Goal: Task Accomplishment & Management: Manage account settings

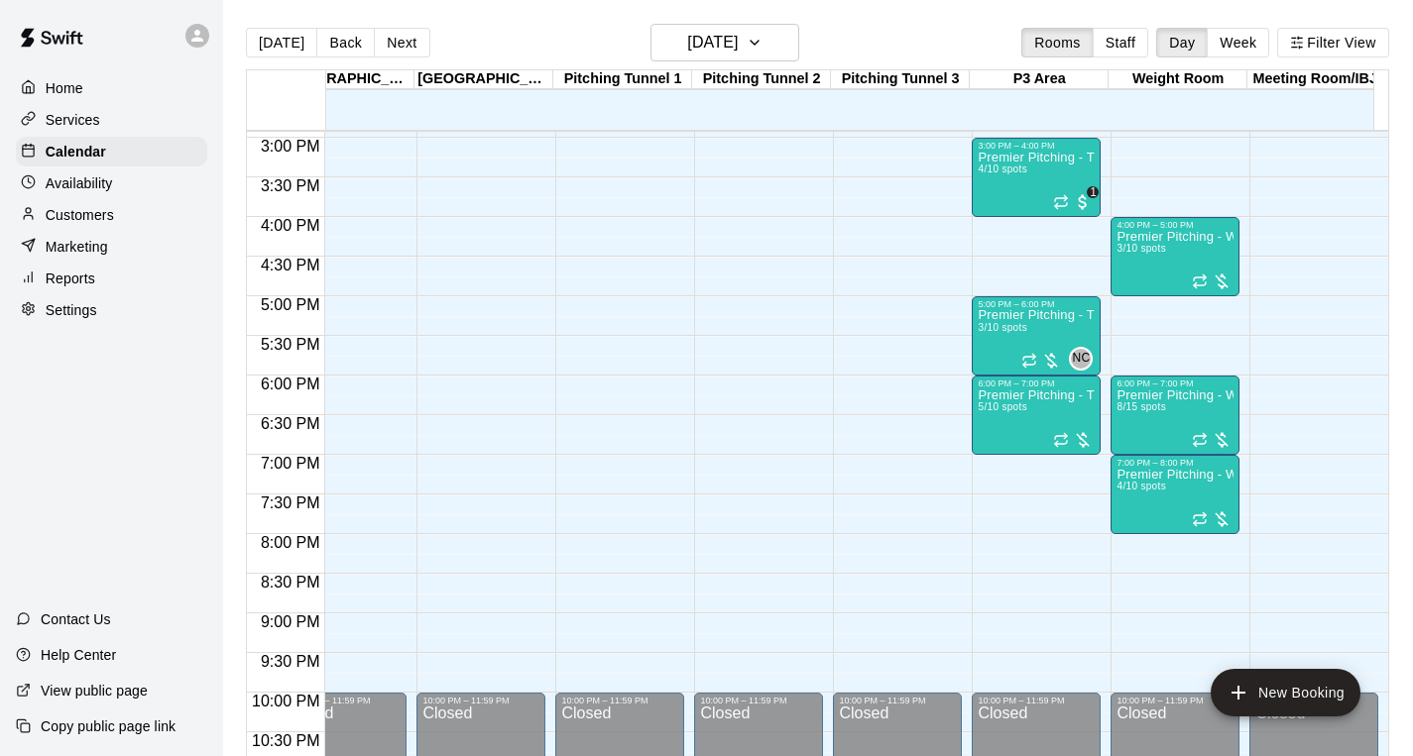
scroll to position [1095, 1439]
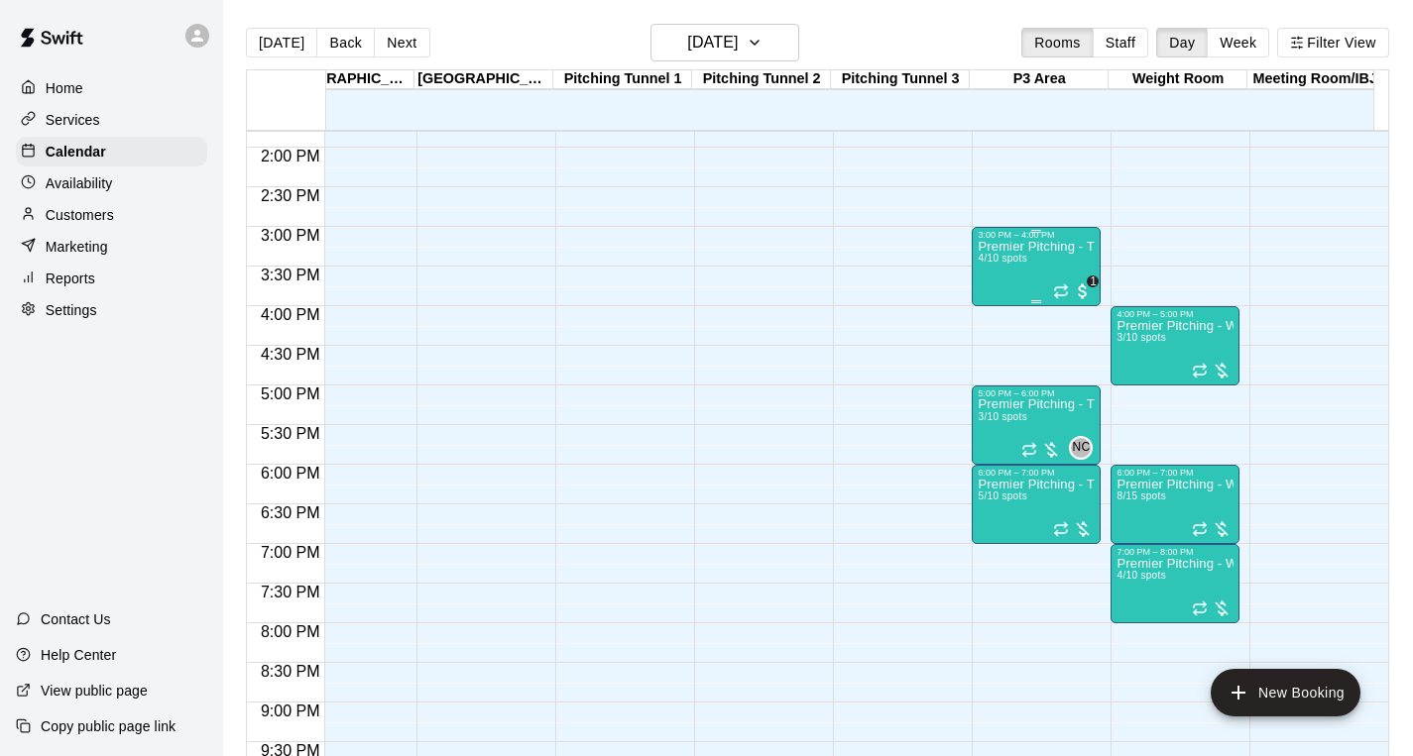
click at [1026, 280] on div "Premier Pitching - Throwing Group 4/10 spots" at bounding box center [1036, 618] width 117 height 756
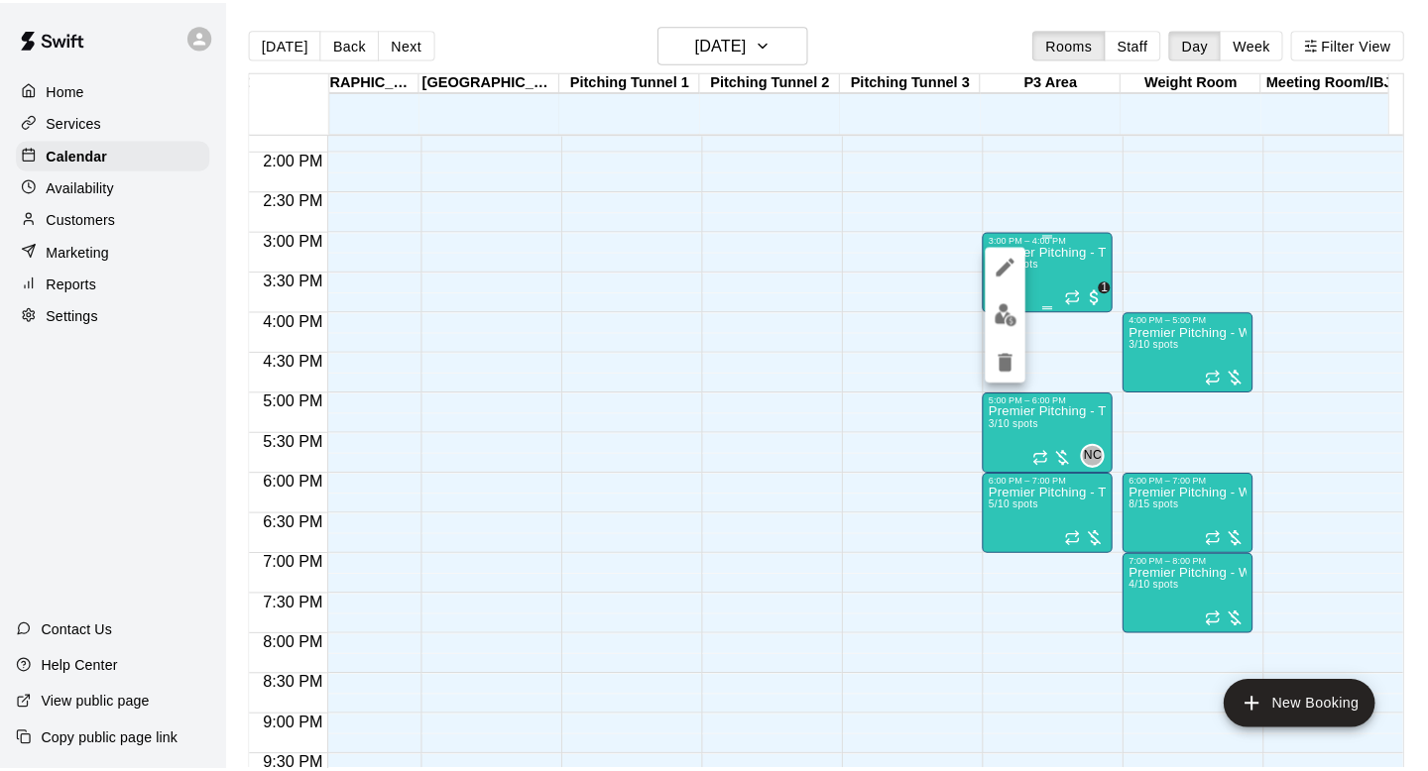
scroll to position [0, 0]
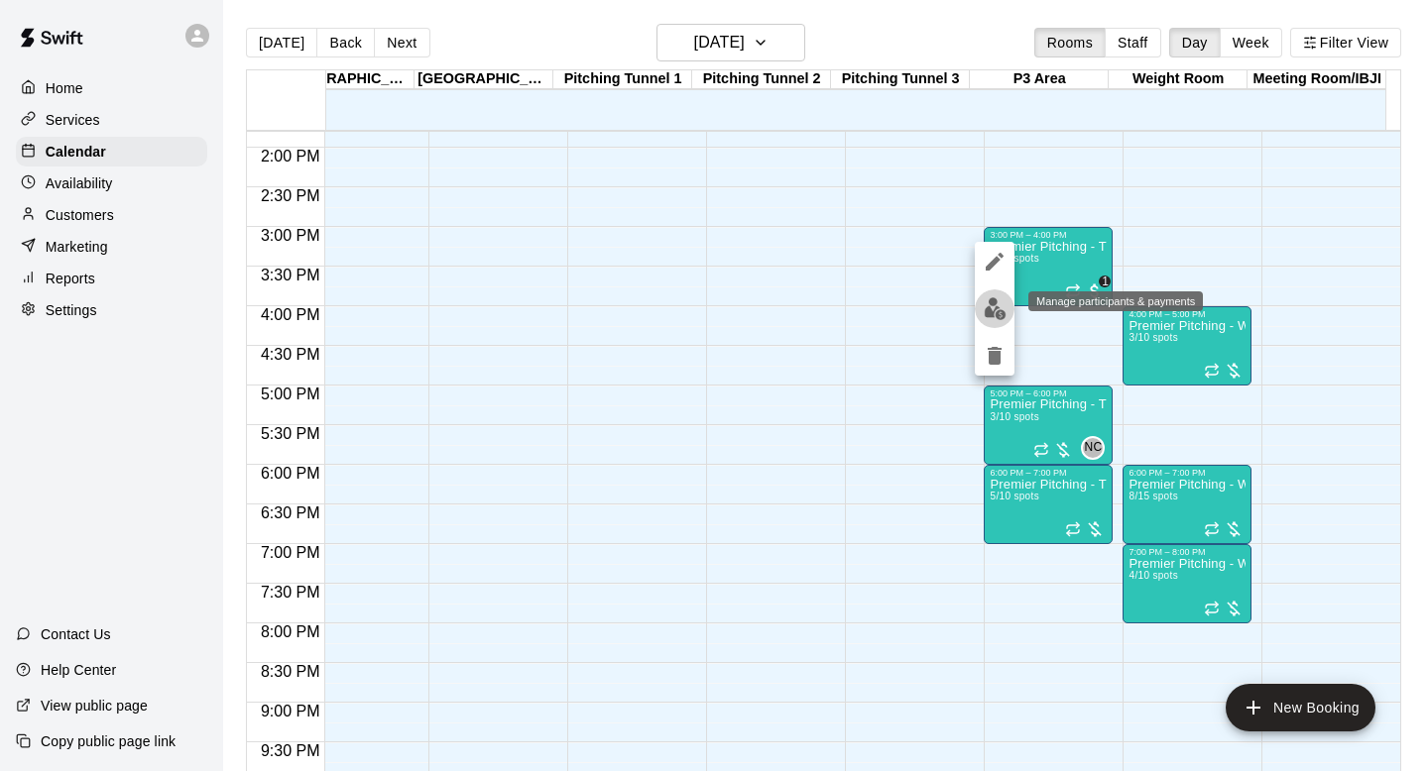
click at [992, 311] on img "edit" at bounding box center [995, 308] width 23 height 23
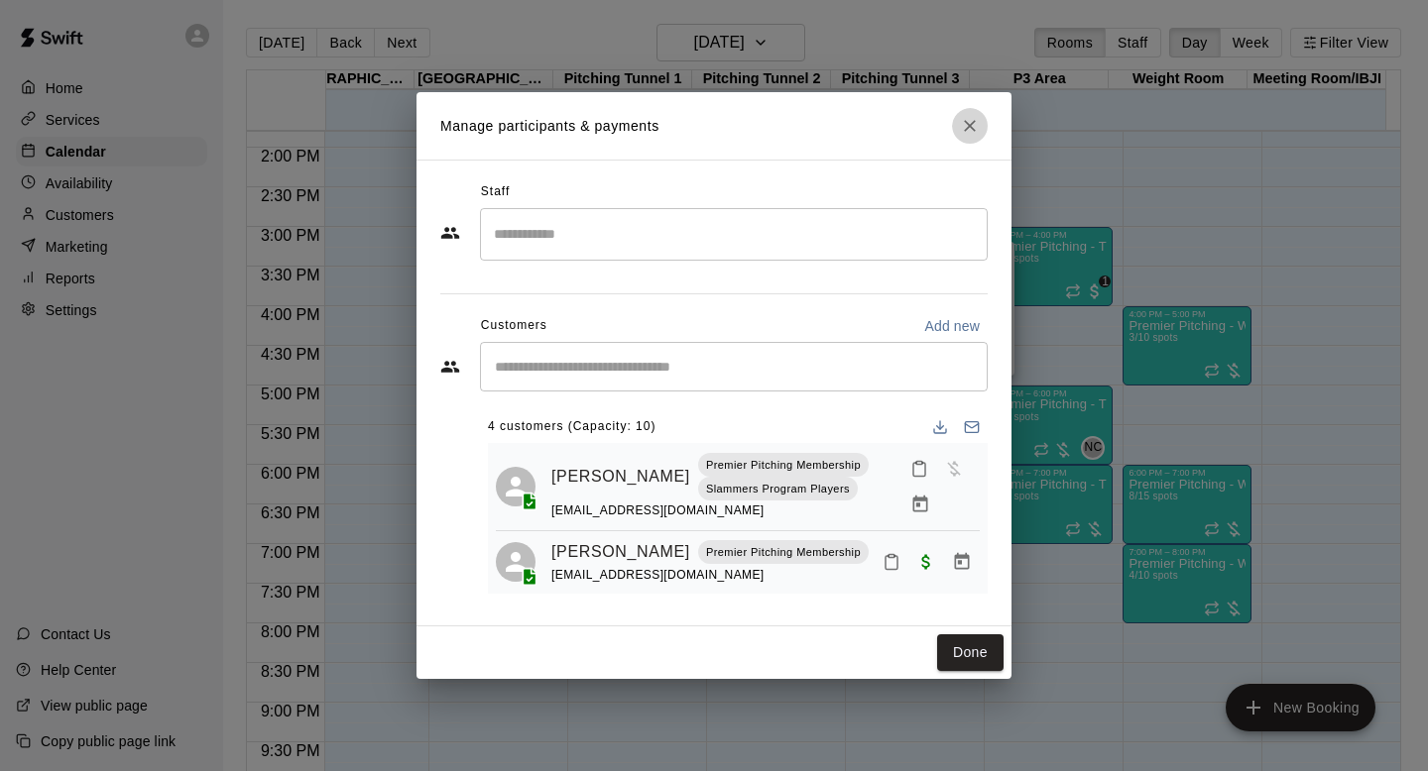
click at [964, 128] on icon "Close" at bounding box center [970, 126] width 20 height 20
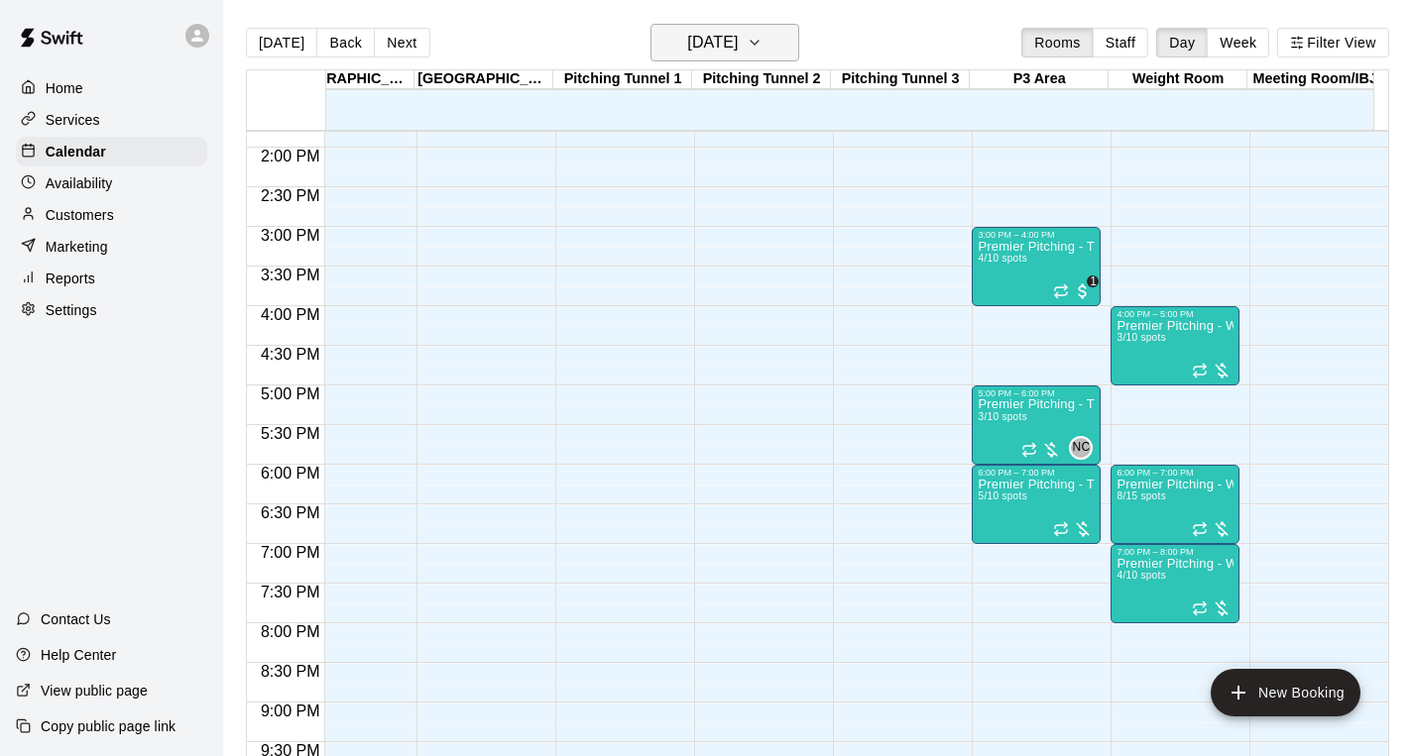
click at [738, 46] on h6 "[DATE]" at bounding box center [712, 43] width 51 height 28
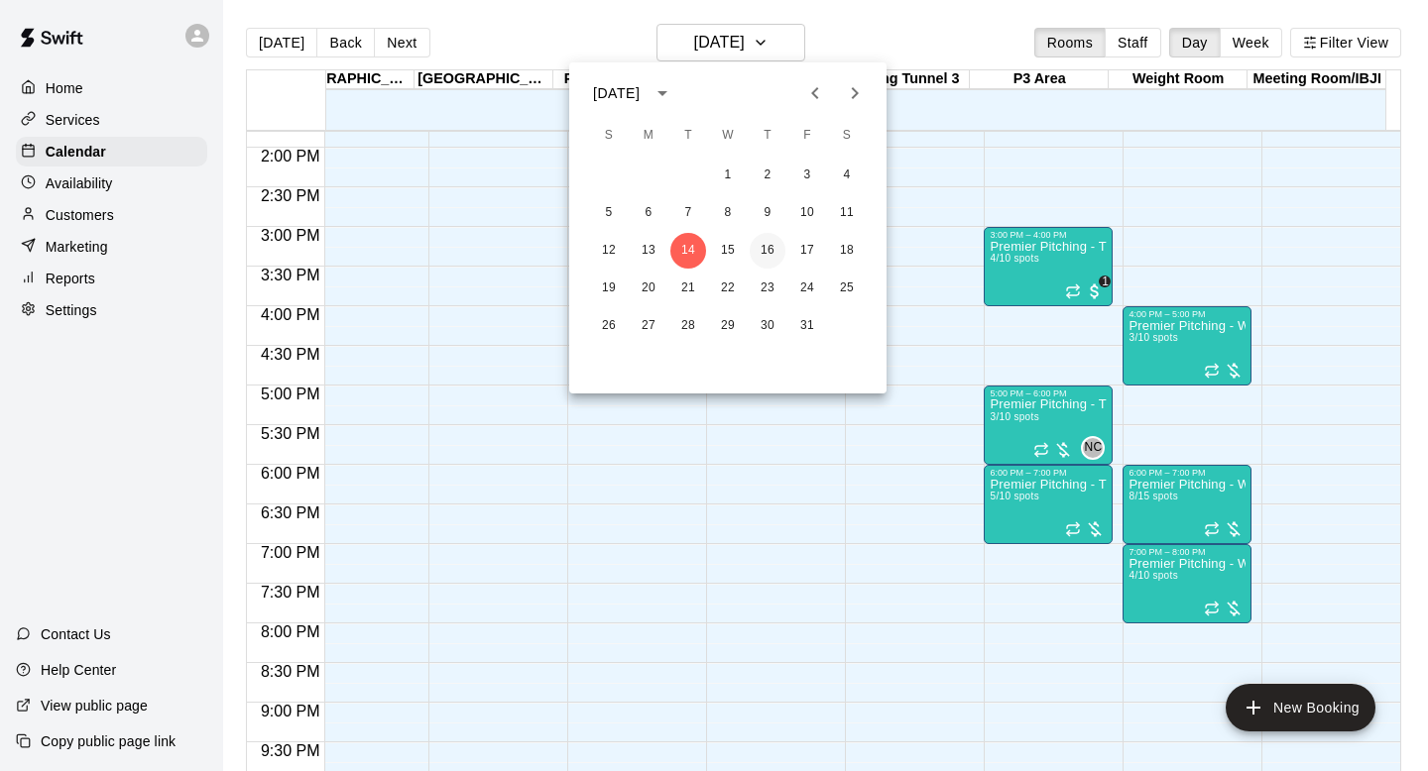
click at [771, 248] on button "16" at bounding box center [768, 251] width 36 height 36
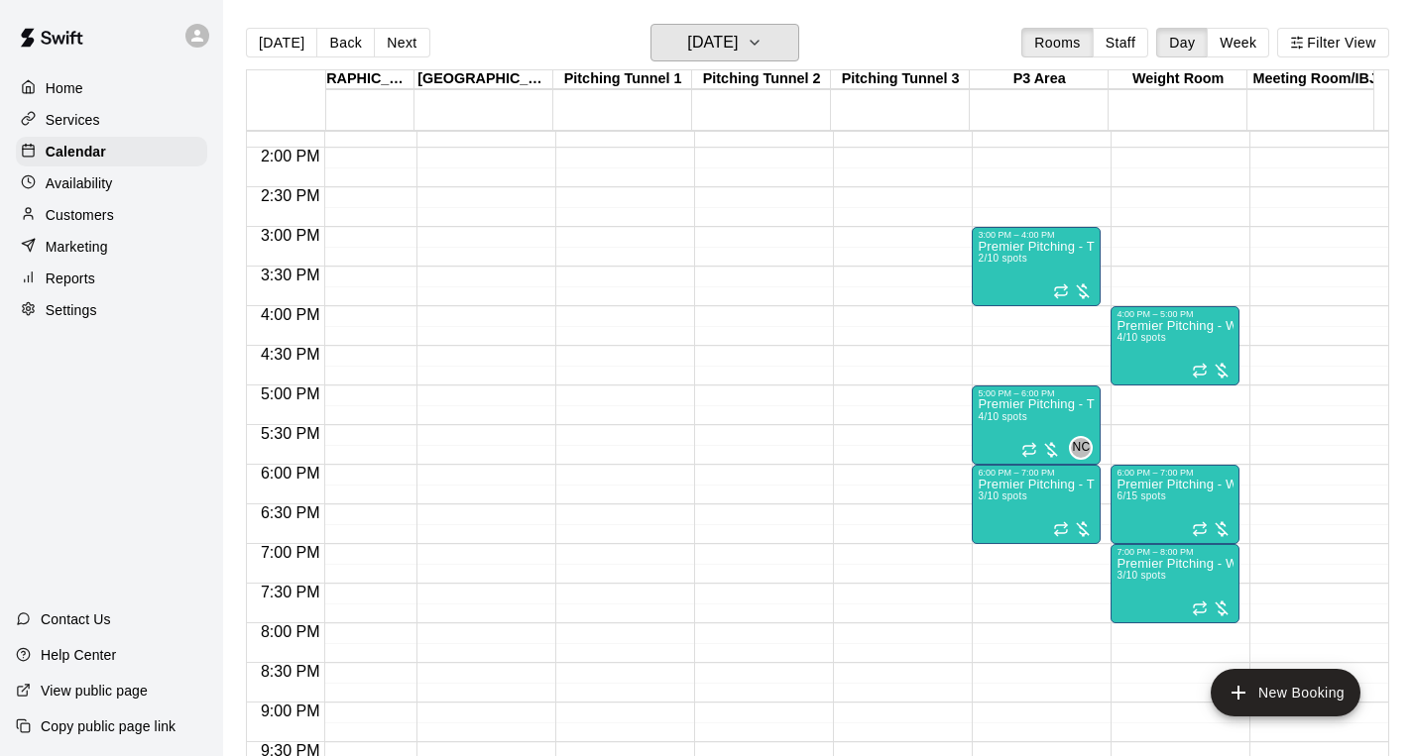
scroll to position [0, 11]
click at [1028, 405] on p "Premier Pitching - Throwing Group" at bounding box center [1036, 405] width 117 height 0
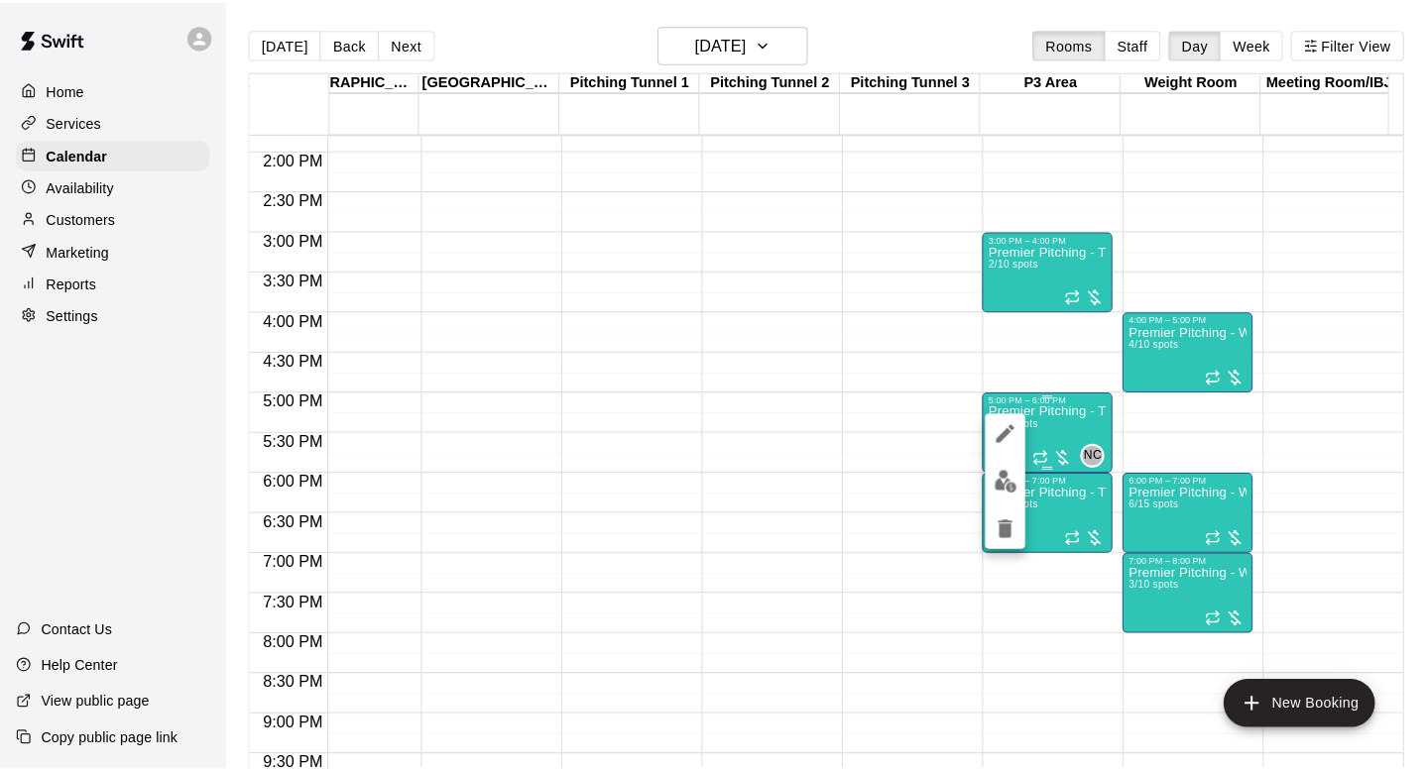
scroll to position [0, 0]
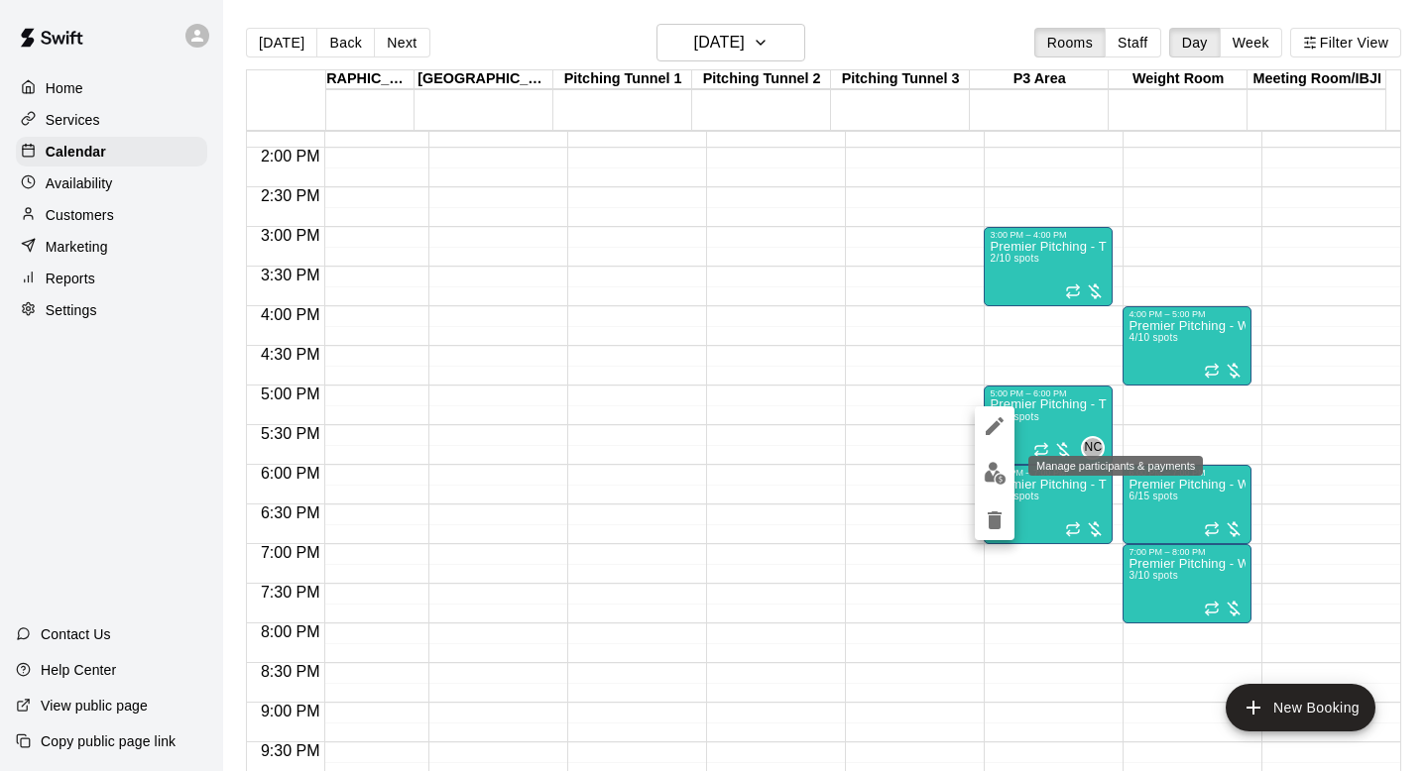
click at [988, 471] on img "edit" at bounding box center [995, 473] width 23 height 23
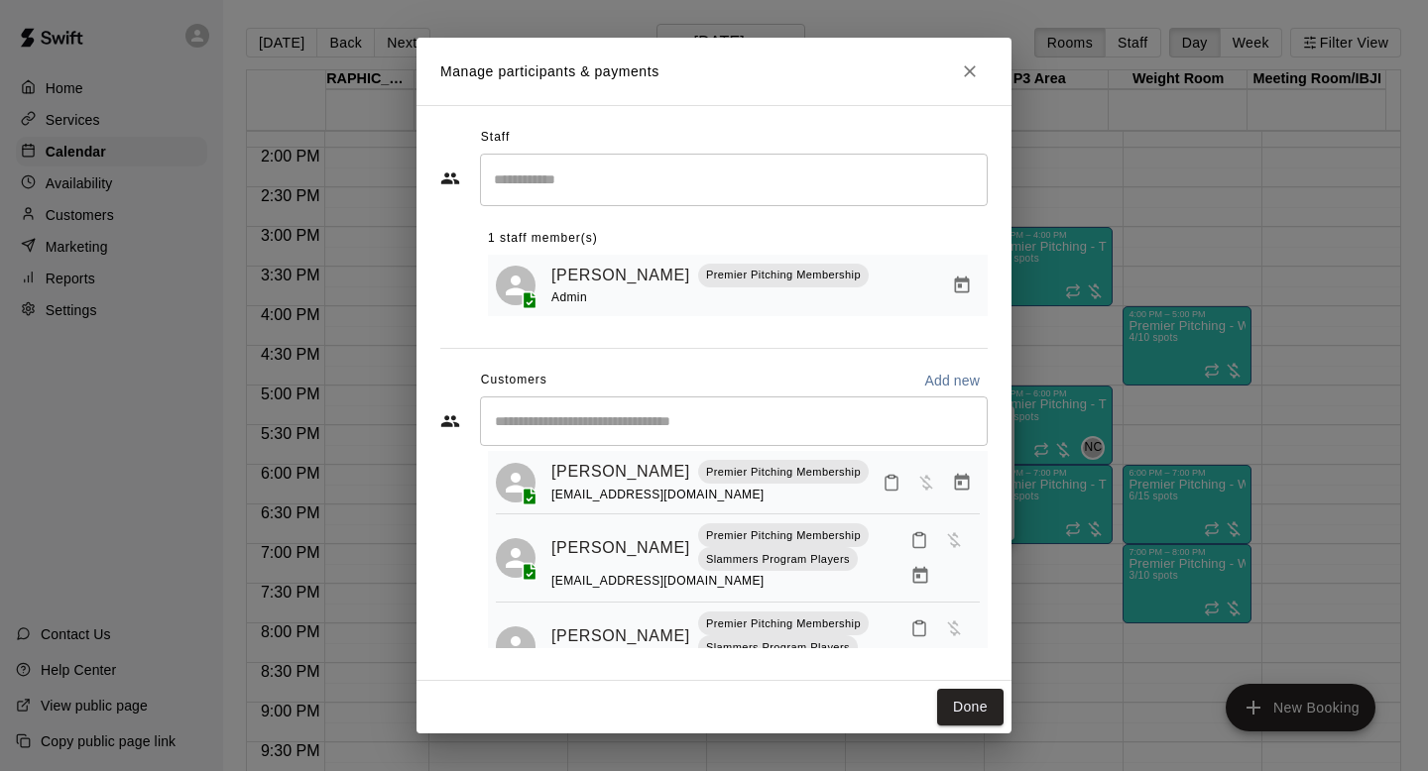
scroll to position [44, 0]
click at [979, 72] on icon "Close" at bounding box center [970, 71] width 20 height 20
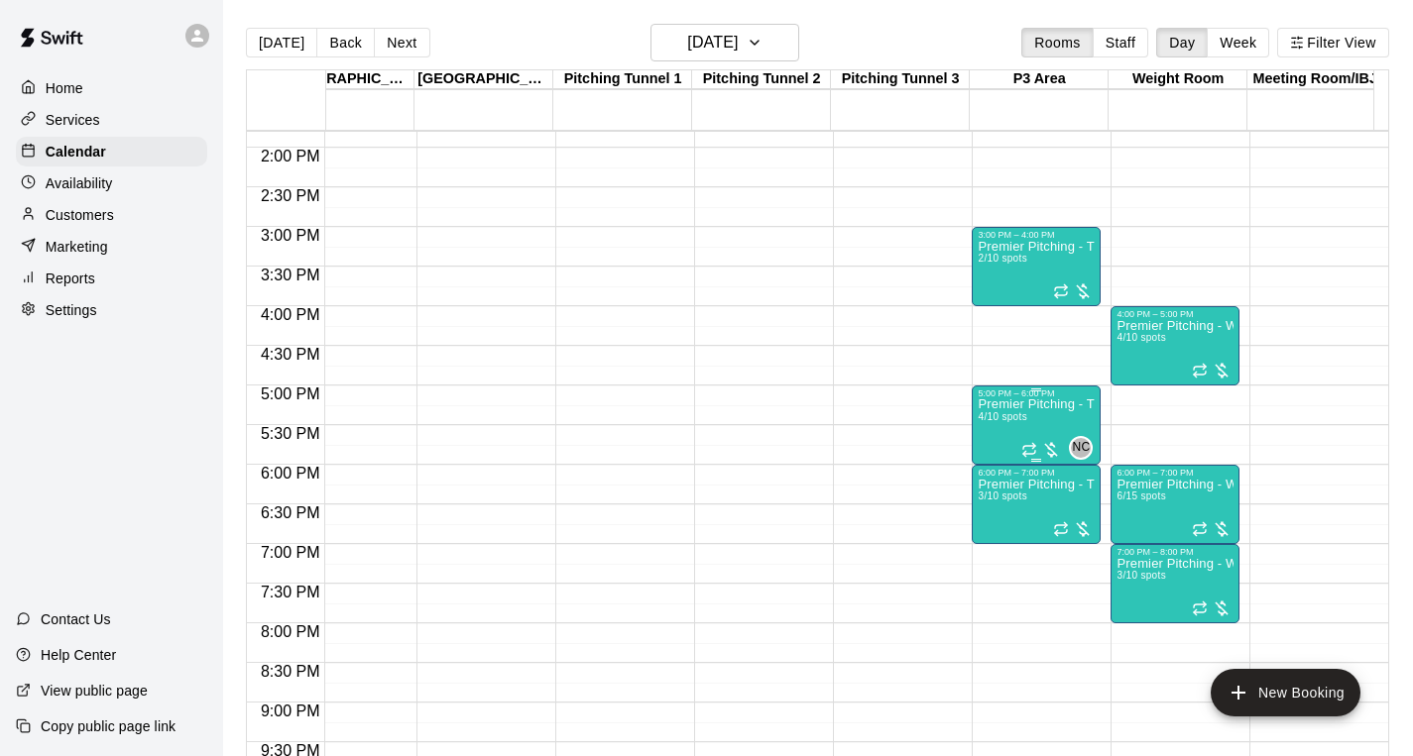
click at [1032, 438] on div "NC 0" at bounding box center [1056, 448] width 71 height 24
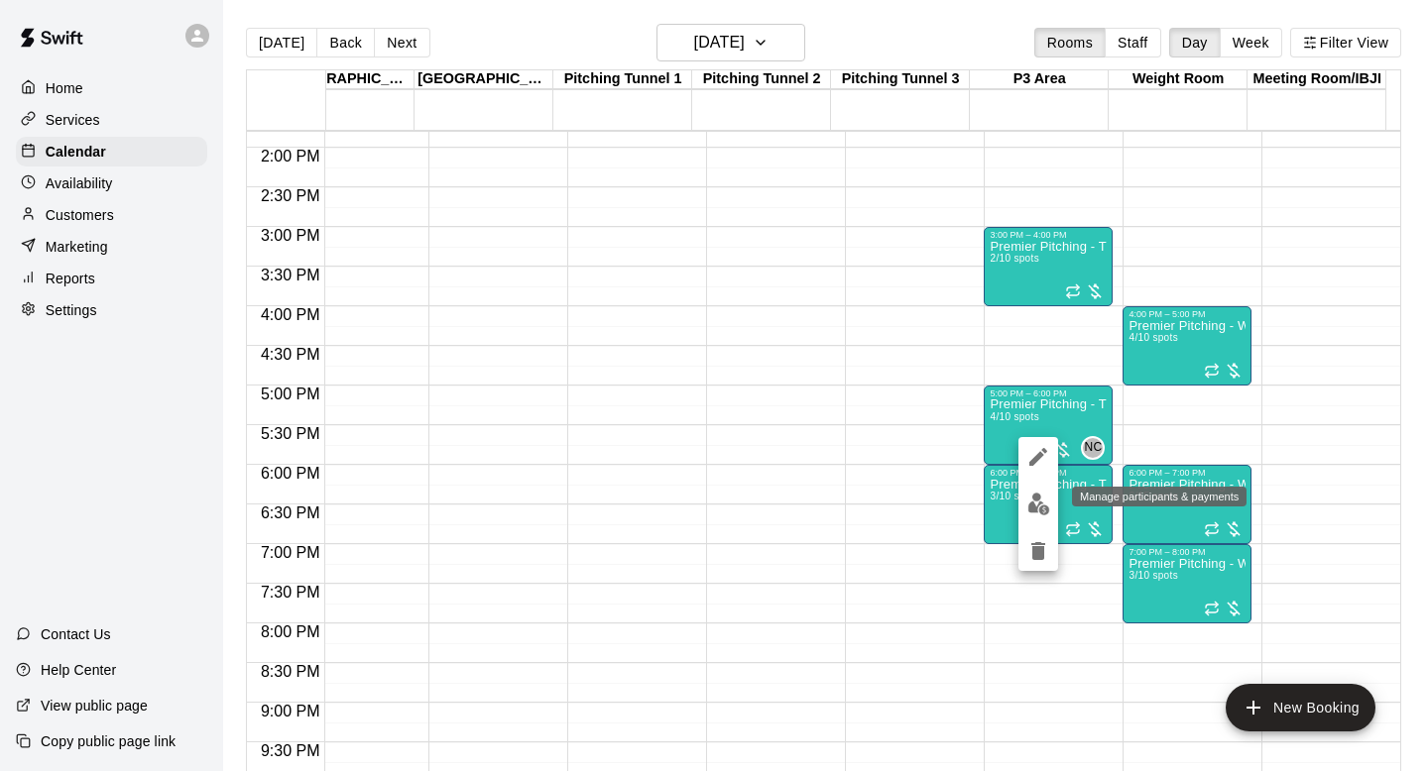
click at [1029, 502] on img "edit" at bounding box center [1038, 504] width 23 height 23
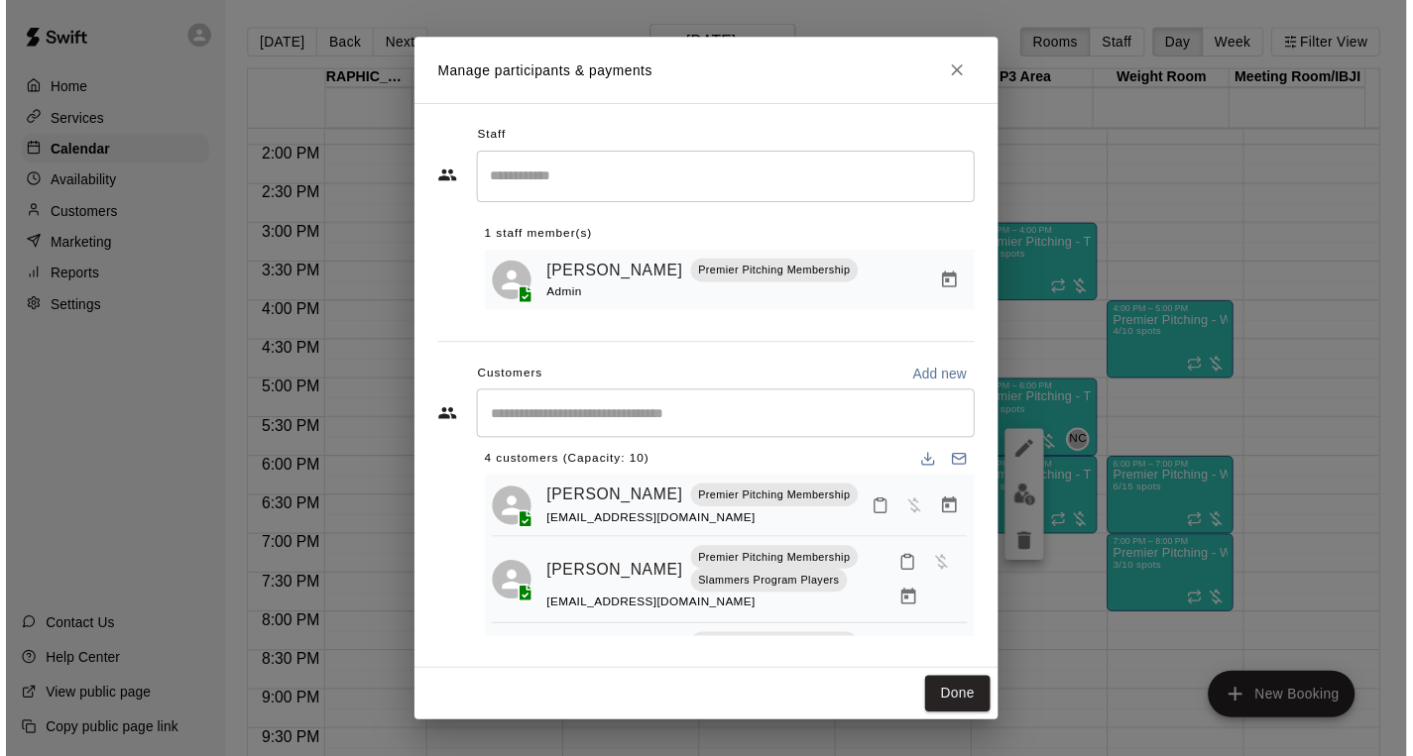
scroll to position [3, 0]
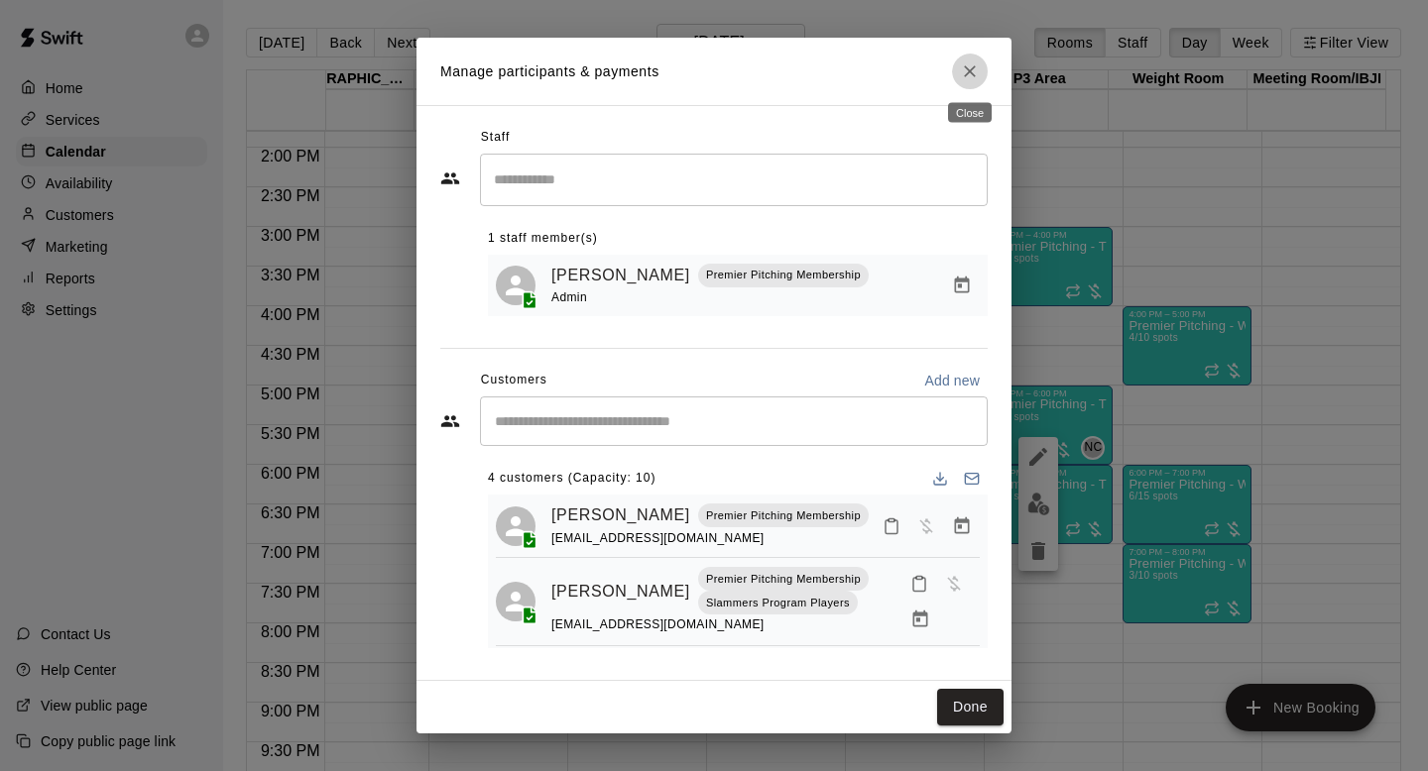
click at [976, 68] on icon "Close" at bounding box center [970, 71] width 20 height 20
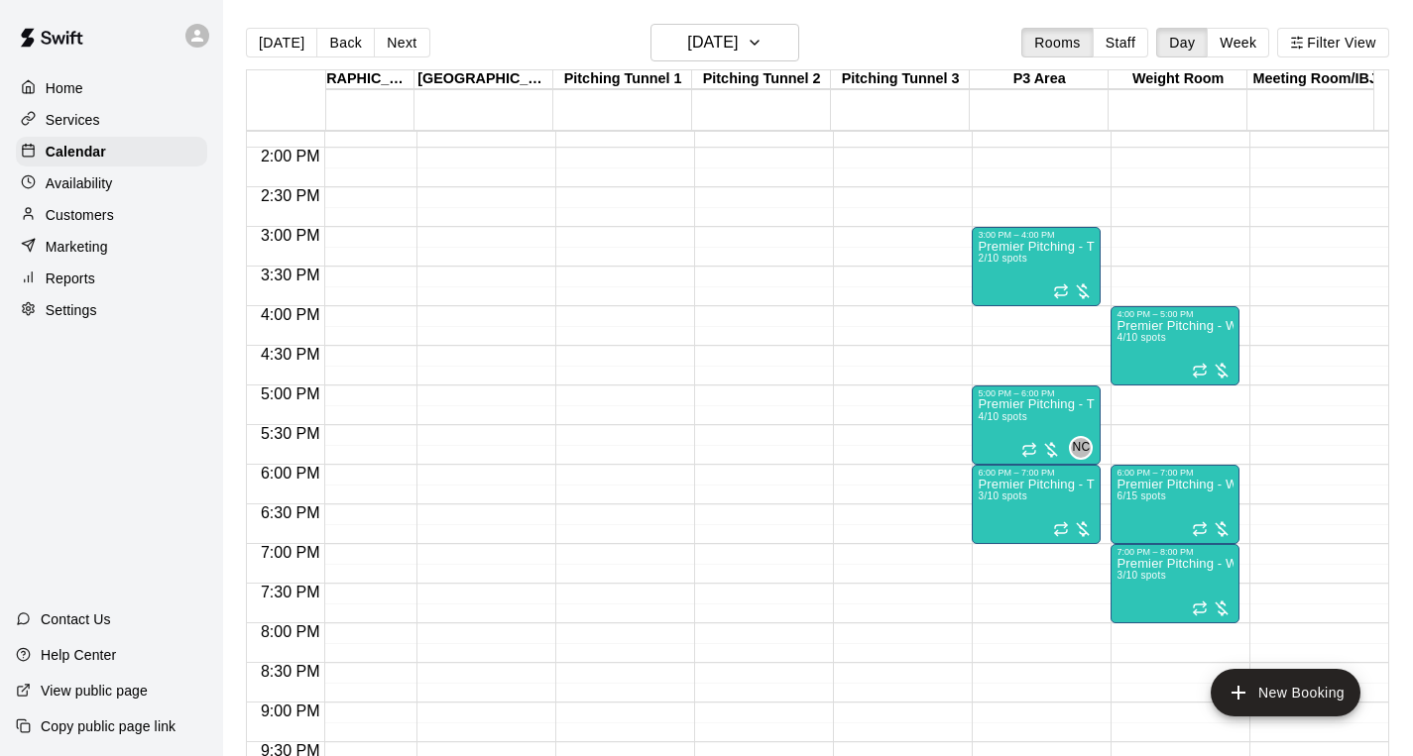
scroll to position [0, 11]
